Goal: Navigation & Orientation: Find specific page/section

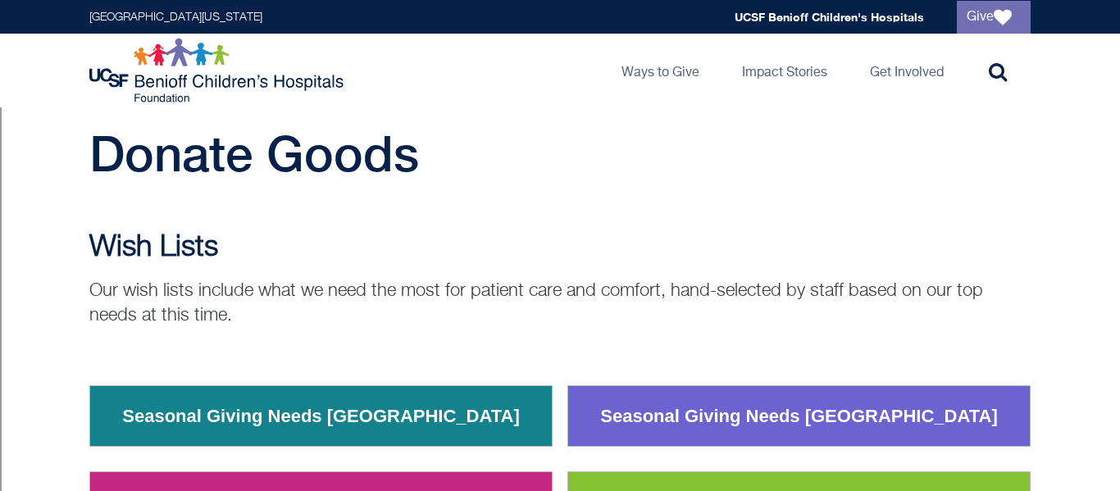
scroll to position [20, 0]
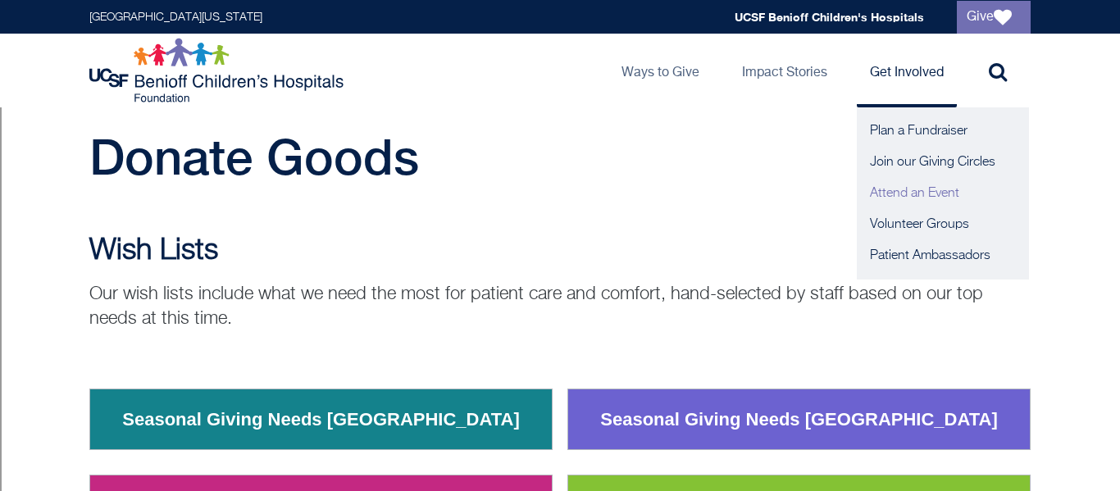
click at [909, 189] on link "Attend an Event" at bounding box center [943, 193] width 172 height 31
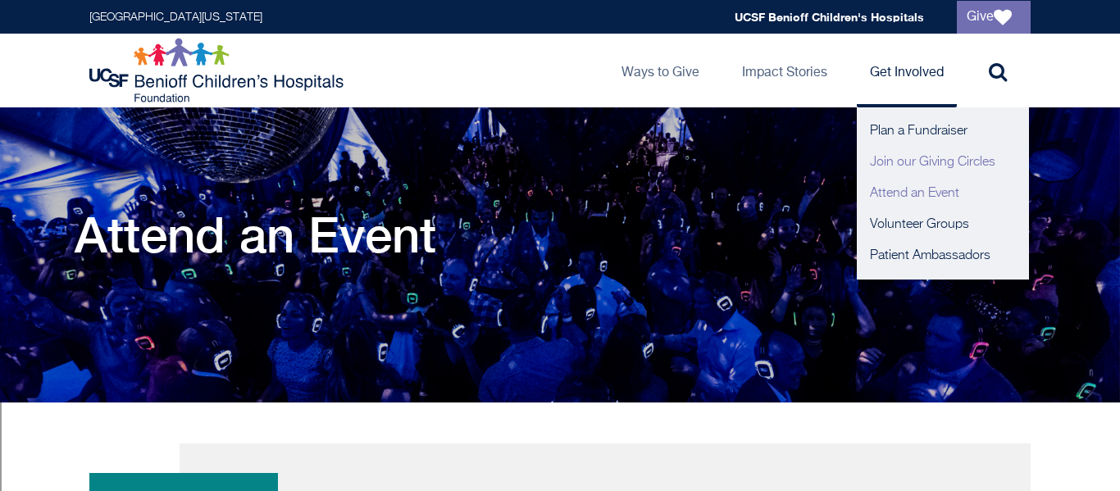
click at [913, 160] on link "Join our Giving Circles" at bounding box center [943, 162] width 172 height 31
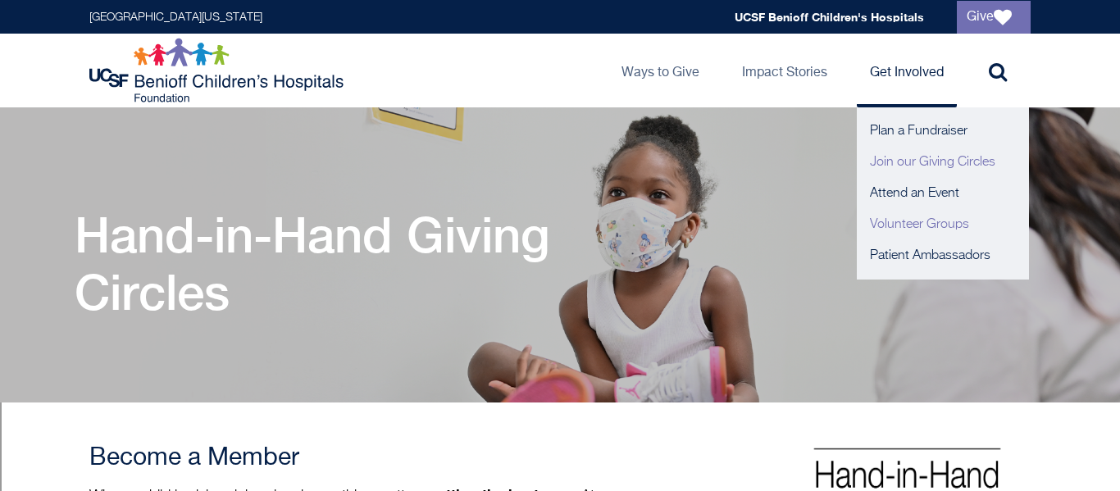
click at [892, 229] on link "Volunteer Groups" at bounding box center [943, 224] width 172 height 31
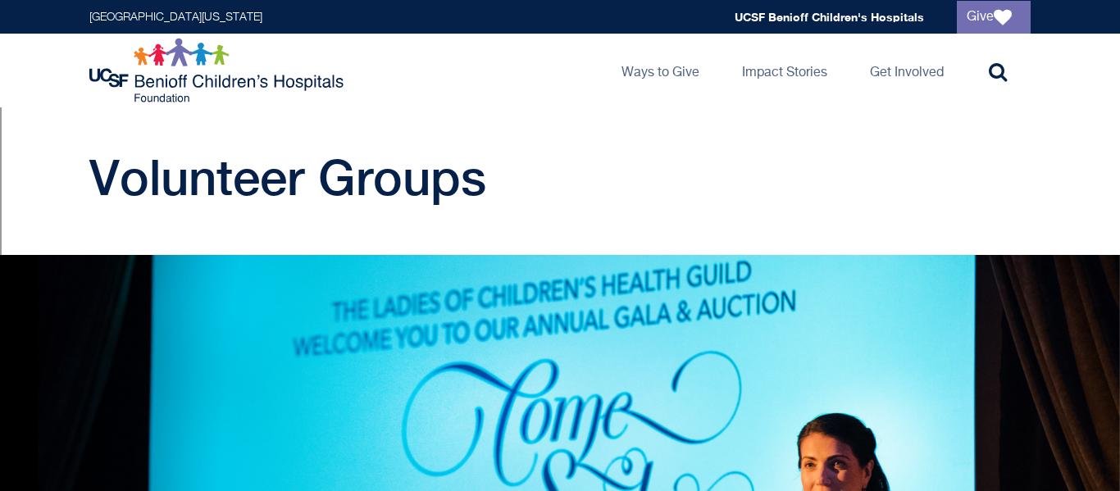
click at [629, 175] on h1 "Volunteer Groups" at bounding box center [404, 176] width 631 height 57
